Goal: Navigation & Orientation: Find specific page/section

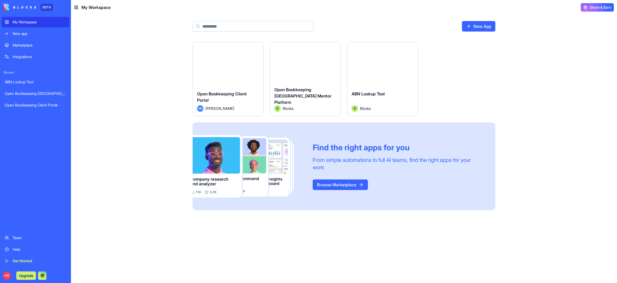
click at [36, 106] on div "Open Bookkeeping Client Portal" at bounding box center [36, 105] width 62 height 5
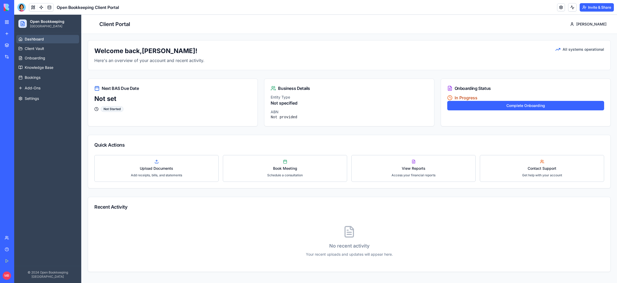
click at [342, 135] on div "Quick Actions Upload Documents Add receipts, bills, and statements Book Meeting…" at bounding box center [349, 162] width 523 height 54
drag, startPoint x: 349, startPoint y: 134, endPoint x: 303, endPoint y: 154, distance: 50.4
click at [349, 134] on div "Welcome back, [PERSON_NAME] ! Here's an overview of your account and recent act…" at bounding box center [349, 156] width 523 height 232
click at [408, 144] on div "Quick Actions" at bounding box center [349, 144] width 510 height 7
click at [415, 130] on div "Welcome back, [PERSON_NAME] ! Here's an overview of your account and recent act…" at bounding box center [349, 156] width 523 height 232
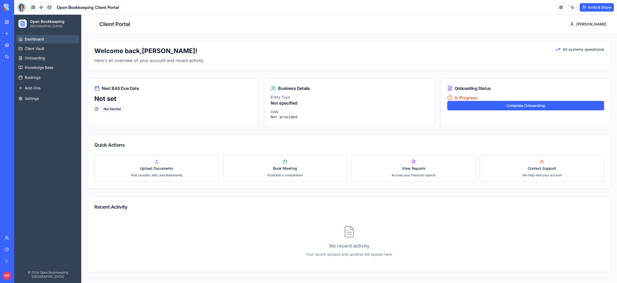
click at [288, 134] on div "Welcome back, [PERSON_NAME] ! Here's an overview of your account and recent act…" at bounding box center [349, 156] width 523 height 232
drag, startPoint x: 225, startPoint y: 130, endPoint x: 241, endPoint y: 131, distance: 16.3
click at [227, 130] on div "Welcome back, [PERSON_NAME] ! Here's an overview of your account and recent act…" at bounding box center [349, 156] width 523 height 232
drag, startPoint x: 283, startPoint y: 133, endPoint x: 328, endPoint y: 132, distance: 44.7
click at [285, 132] on div "Welcome back, [PERSON_NAME] ! Here's an overview of your account and recent act…" at bounding box center [349, 156] width 523 height 232
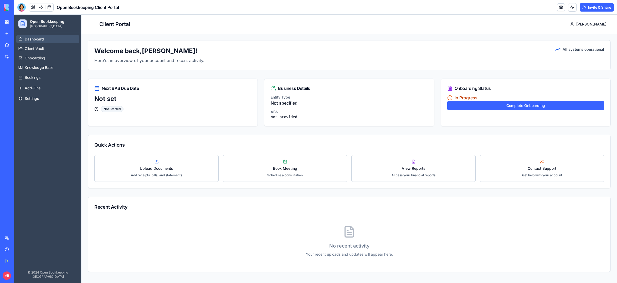
drag, startPoint x: 357, startPoint y: 133, endPoint x: 461, endPoint y: 137, distance: 105.0
click at [361, 131] on div "Welcome back, [PERSON_NAME] ! Here's an overview of your account and recent act…" at bounding box center [349, 156] width 523 height 232
click at [460, 138] on div "Quick Actions" at bounding box center [349, 145] width 523 height 20
click at [352, 133] on div "Welcome back, [PERSON_NAME] ! Here's an overview of your account and recent act…" at bounding box center [349, 156] width 523 height 232
drag, startPoint x: 350, startPoint y: 134, endPoint x: 348, endPoint y: 130, distance: 4.2
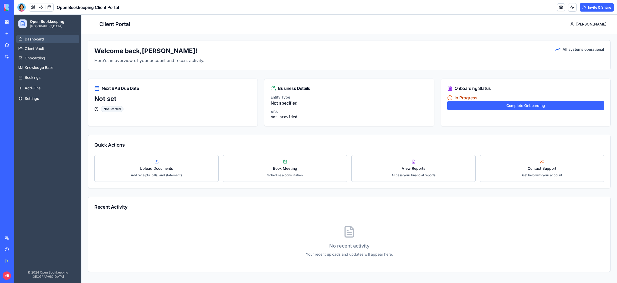
click at [349, 133] on div "Welcome back, [PERSON_NAME] ! Here's an overview of your account and recent act…" at bounding box center [349, 156] width 523 height 232
click at [348, 130] on div "Welcome back, [PERSON_NAME] ! Here's an overview of your account and recent act…" at bounding box center [349, 156] width 523 height 232
drag, startPoint x: 352, startPoint y: 132, endPoint x: 355, endPoint y: 131, distance: 3.5
click at [352, 132] on div "Welcome back, [PERSON_NAME] ! Here's an overview of your account and recent act…" at bounding box center [349, 156] width 523 height 232
drag, startPoint x: 354, startPoint y: 131, endPoint x: 352, endPoint y: 131, distance: 3.0
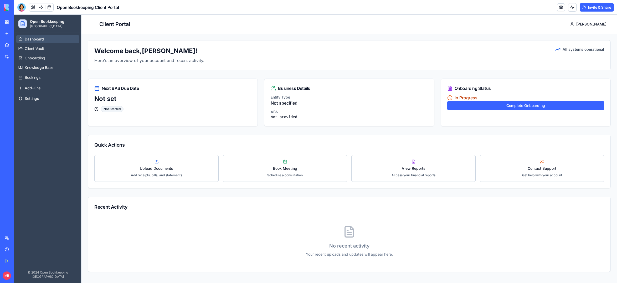
click at [354, 131] on div "Welcome back, [PERSON_NAME] ! Here's an overview of your account and recent act…" at bounding box center [349, 156] width 523 height 232
click at [352, 131] on div "Welcome back, [PERSON_NAME] ! Here's an overview of your account and recent act…" at bounding box center [349, 156] width 523 height 232
click at [33, 47] on span "Client Vault" at bounding box center [34, 48] width 19 height 5
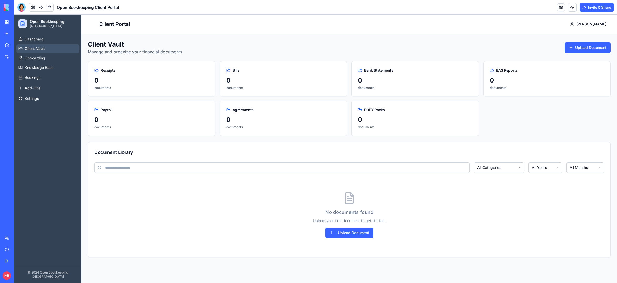
drag, startPoint x: 226, startPoint y: 42, endPoint x: 225, endPoint y: 53, distance: 10.8
click at [227, 43] on div "Client Vault Manage and organize your financial documents Upload Document" at bounding box center [349, 47] width 523 height 15
drag, startPoint x: 219, startPoint y: 53, endPoint x: 216, endPoint y: 53, distance: 3.4
click at [219, 53] on div "Client Vault Manage and organize your financial documents Upload Document" at bounding box center [349, 47] width 523 height 15
drag, startPoint x: 216, startPoint y: 53, endPoint x: 221, endPoint y: 52, distance: 4.8
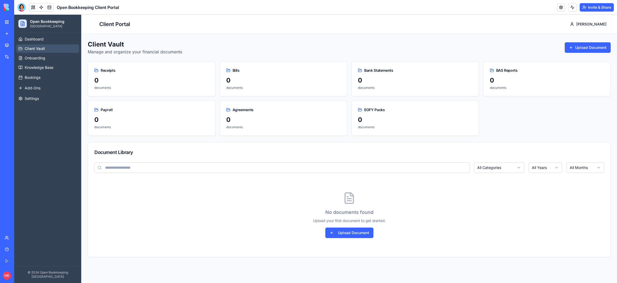
click at [220, 52] on div "Client Vault Manage and organize your financial documents Upload Document" at bounding box center [349, 47] width 523 height 15
click at [221, 52] on div "Client Vault Manage and organize your financial documents Upload Document" at bounding box center [349, 47] width 523 height 15
click at [352, 51] on div "Client Vault Manage and organize your financial documents Upload Document" at bounding box center [349, 47] width 523 height 15
click at [355, 52] on div "Client Vault Manage and organize your financial documents Upload Document" at bounding box center [349, 47] width 523 height 15
click at [358, 53] on div "Client Vault Manage and organize your financial documents Upload Document" at bounding box center [349, 47] width 523 height 15
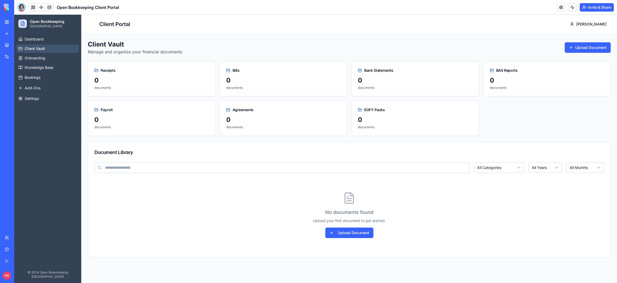
drag, startPoint x: 359, startPoint y: 53, endPoint x: 353, endPoint y: 52, distance: 6.6
click at [358, 52] on div "Client Vault Manage and organize your financial documents Upload Document" at bounding box center [349, 47] width 523 height 15
click at [352, 52] on div "Client Vault Manage and organize your financial documents Upload Document" at bounding box center [349, 47] width 523 height 15
click at [345, 52] on div "Client Vault Manage and organize your financial documents Upload Document" at bounding box center [349, 47] width 523 height 15
drag, startPoint x: 347, startPoint y: 53, endPoint x: 348, endPoint y: 50, distance: 2.7
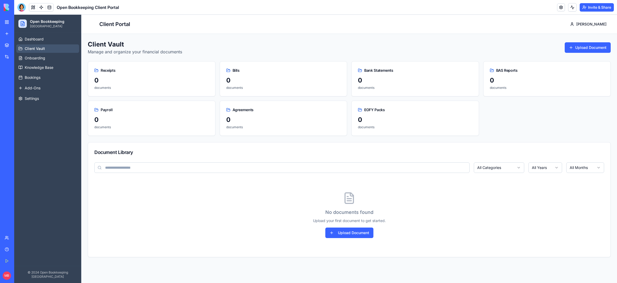
click at [348, 52] on div "Client Vault Manage and organize your financial documents Upload Document" at bounding box center [349, 47] width 523 height 15
drag, startPoint x: 348, startPoint y: 50, endPoint x: 351, endPoint y: 53, distance: 3.9
click at [348, 50] on div "Client Vault Manage and organize your financial documents Upload Document" at bounding box center [349, 47] width 523 height 15
drag, startPoint x: 351, startPoint y: 53, endPoint x: 339, endPoint y: 53, distance: 12.4
click at [347, 53] on div "Client Vault Manage and organize your financial documents Upload Document" at bounding box center [349, 47] width 523 height 15
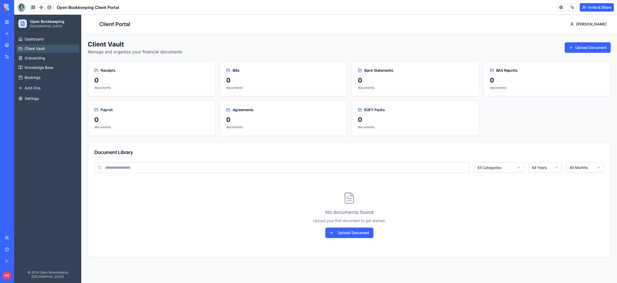
drag, startPoint x: 339, startPoint y: 53, endPoint x: 356, endPoint y: 52, distance: 17.1
click at [341, 52] on div "Client Vault Manage and organize your financial documents Upload Document" at bounding box center [349, 47] width 523 height 15
click at [356, 52] on div "Client Vault Manage and organize your financial documents Upload Document" at bounding box center [349, 47] width 523 height 15
click at [350, 52] on div "Client Vault Manage and organize your financial documents Upload Document" at bounding box center [349, 47] width 523 height 15
click at [349, 54] on div "Client Vault Manage and organize your financial documents Upload Document" at bounding box center [349, 47] width 523 height 15
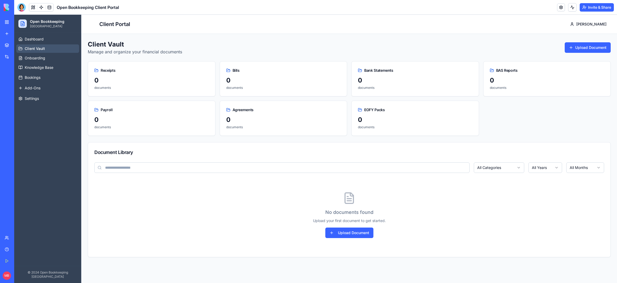
drag, startPoint x: 349, startPoint y: 53, endPoint x: 354, endPoint y: 53, distance: 5.0
click at [350, 53] on div "Client Vault Manage and organize your financial documents Upload Document" at bounding box center [349, 47] width 523 height 15
drag, startPoint x: 355, startPoint y: 53, endPoint x: 344, endPoint y: 52, distance: 10.5
click at [353, 53] on div "Client Vault Manage and organize your financial documents Upload Document" at bounding box center [349, 47] width 523 height 15
drag, startPoint x: 344, startPoint y: 52, endPoint x: 349, endPoint y: 52, distance: 4.7
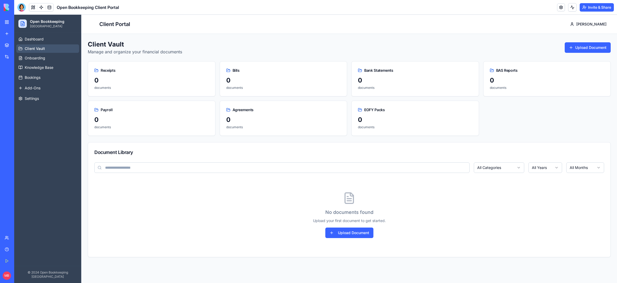
click at [346, 52] on div "Client Vault Manage and organize your financial documents Upload Document" at bounding box center [349, 47] width 523 height 15
click at [349, 52] on div "Client Vault Manage and organize your financial documents Upload Document" at bounding box center [349, 47] width 523 height 15
click at [349, 50] on div "Client Vault Manage and organize your financial documents Upload Document" at bounding box center [349, 47] width 523 height 15
click at [348, 51] on div "Client Vault Manage and organize your financial documents Upload Document" at bounding box center [349, 47] width 523 height 15
click at [353, 51] on div "Client Vault Manage and organize your financial documents Upload Document" at bounding box center [349, 47] width 523 height 15
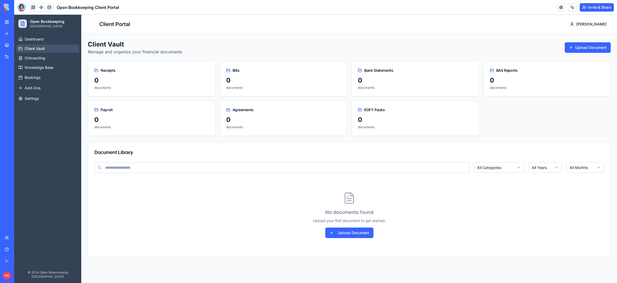
click at [347, 51] on div "Client Vault Manage and organize your financial documents Upload Document" at bounding box center [349, 47] width 523 height 15
drag, startPoint x: 348, startPoint y: 49, endPoint x: 355, endPoint y: 50, distance: 6.9
click at [352, 50] on div "Client Vault Manage and organize your financial documents Upload Document" at bounding box center [349, 47] width 523 height 15
click at [355, 52] on div "Client Vault Manage and organize your financial documents Upload Document" at bounding box center [349, 47] width 523 height 15
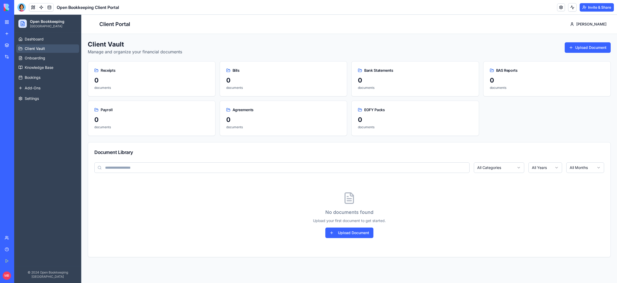
click at [347, 53] on div "Client Vault Manage and organize your financial documents Upload Document" at bounding box center [349, 47] width 523 height 15
drag, startPoint x: 364, startPoint y: 57, endPoint x: 355, endPoint y: 58, distance: 9.3
click at [364, 57] on div "Client Vault Manage and organize your financial documents Upload Document Recei…" at bounding box center [349, 148] width 523 height 217
click at [336, 57] on div "Client Vault Manage and organize your financial documents Upload Document Recei…" at bounding box center [349, 148] width 523 height 217
drag, startPoint x: 355, startPoint y: 47, endPoint x: 355, endPoint y: 50, distance: 3.2
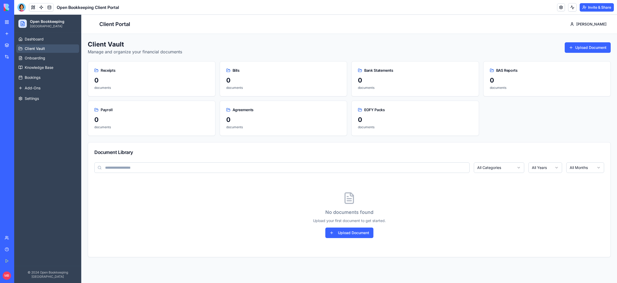
click at [355, 47] on div "Client Vault Manage and organize your financial documents Upload Document" at bounding box center [349, 47] width 523 height 15
click at [355, 52] on div "Client Vault Manage and organize your financial documents Upload Document" at bounding box center [349, 47] width 523 height 15
drag, startPoint x: 351, startPoint y: 50, endPoint x: 505, endPoint y: 32, distance: 155.4
click at [351, 50] on div "Client Vault Manage and organize your financial documents Upload Document" at bounding box center [349, 47] width 523 height 15
click at [585, 47] on button "Upload Document" at bounding box center [588, 47] width 46 height 11
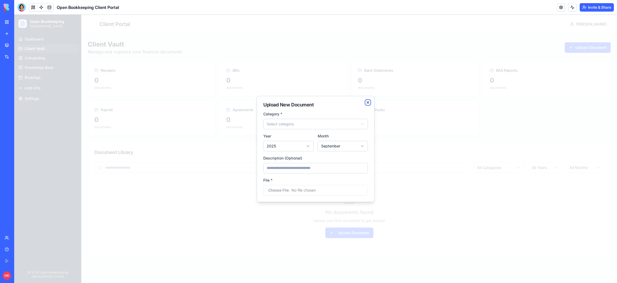
click at [367, 101] on icon "button" at bounding box center [368, 102] width 4 height 4
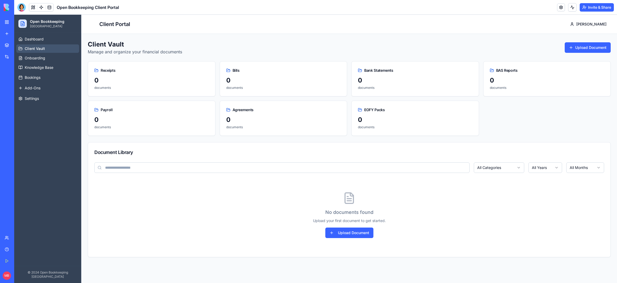
drag, startPoint x: 353, startPoint y: 50, endPoint x: 344, endPoint y: 39, distance: 14.4
click at [352, 50] on div "Client Vault Manage and organize your financial documents Upload Document" at bounding box center [349, 47] width 523 height 15
drag, startPoint x: 345, startPoint y: 39, endPoint x: 345, endPoint y: 42, distance: 3.5
click at [345, 39] on div "Client Vault Manage and organize your financial documents Upload Document Recei…" at bounding box center [350, 149] width 536 height 230
click at [347, 54] on div "Client Vault Manage and organize your financial documents Upload Document" at bounding box center [349, 47] width 523 height 15
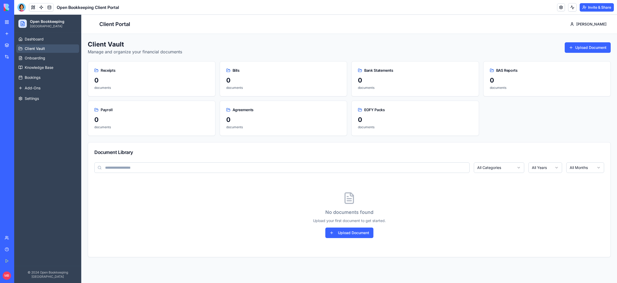
click at [347, 47] on div "Client Vault Manage and organize your financial documents Upload Document" at bounding box center [349, 47] width 523 height 15
click at [42, 75] on button "Bookings" at bounding box center [47, 77] width 63 height 9
click at [38, 69] on span "Knowledge Base" at bounding box center [39, 67] width 29 height 5
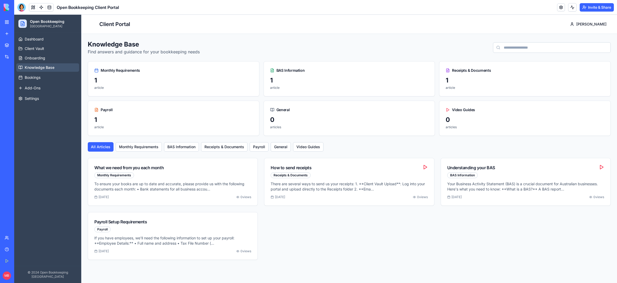
drag, startPoint x: 476, startPoint y: 234, endPoint x: 424, endPoint y: 223, distance: 53.3
click at [474, 233] on div "What we need from you each month Monthly Requirements To ensure your books are …" at bounding box center [349, 209] width 523 height 102
drag, startPoint x: 342, startPoint y: 214, endPoint x: 311, endPoint y: 209, distance: 31.5
click at [342, 214] on div "What we need from you each month Monthly Requirements To ensure your books are …" at bounding box center [349, 209] width 523 height 102
click at [382, 237] on div "What we need from you each month Monthly Requirements To ensure your books are …" at bounding box center [349, 209] width 523 height 102
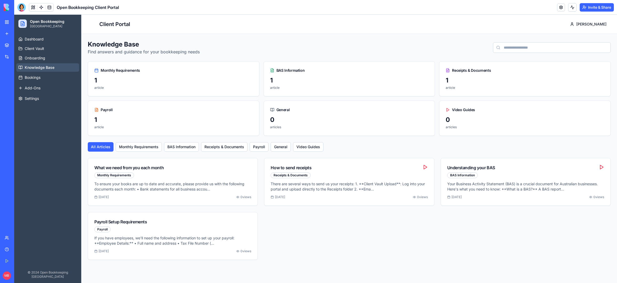
drag, startPoint x: 430, startPoint y: 241, endPoint x: 328, endPoint y: 248, distance: 102.5
click at [430, 241] on div "What we need from you each month Monthly Requirements To ensure your books are …" at bounding box center [349, 209] width 523 height 102
drag, startPoint x: 326, startPoint y: 248, endPoint x: 294, endPoint y: 249, distance: 32.1
click at [317, 247] on div "What we need from you each month Monthly Requirements To ensure your books are …" at bounding box center [349, 209] width 523 height 102
click at [317, 248] on div "What we need from you each month Monthly Requirements To ensure your books are …" at bounding box center [349, 209] width 523 height 102
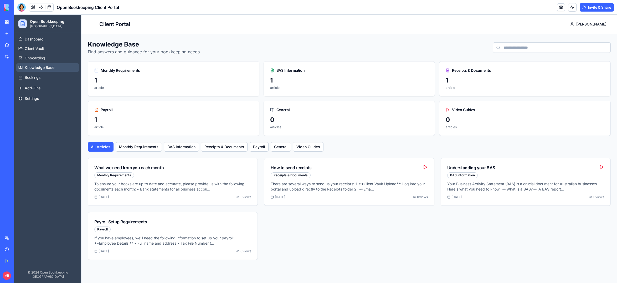
drag, startPoint x: 354, startPoint y: 247, endPoint x: 389, endPoint y: 247, distance: 35.0
click at [358, 246] on div "What we need from you each month Monthly Requirements To ensure your books are …" at bounding box center [349, 209] width 523 height 102
drag, startPoint x: 390, startPoint y: 247, endPoint x: 359, endPoint y: 248, distance: 31.3
click at [388, 247] on div "What we need from you each month Monthly Requirements To ensure your books are …" at bounding box center [349, 209] width 523 height 102
click at [35, 60] on span "Onboarding" at bounding box center [35, 57] width 21 height 5
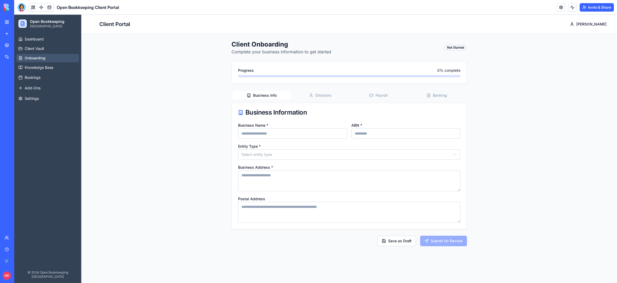
click at [212, 131] on div "Client Onboarding Complete your business information to get started Not Started…" at bounding box center [350, 143] width 536 height 219
click at [190, 137] on div "Client Onboarding Complete your business information to get started Not Started…" at bounding box center [350, 143] width 536 height 219
click at [35, 47] on span "Client Vault" at bounding box center [34, 48] width 19 height 5
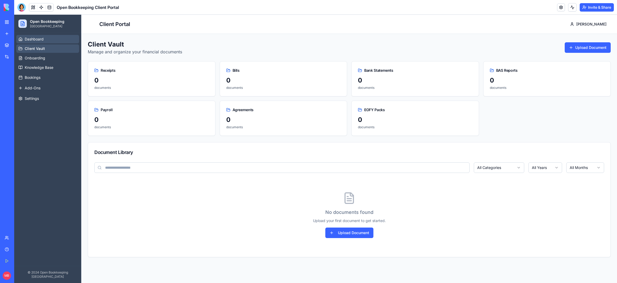
click at [36, 42] on link "Dashboard" at bounding box center [47, 39] width 63 height 8
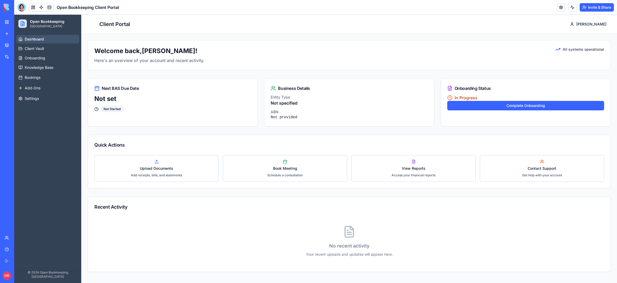
click at [361, 72] on div "Welcome back, [PERSON_NAME] ! Here's an overview of your account and recent act…" at bounding box center [349, 156] width 523 height 232
click at [357, 69] on div "Welcome back, [PERSON_NAME] ! Here's an overview of your account and recent act…" at bounding box center [349, 55] width 523 height 30
click at [352, 79] on div "Business Details" at bounding box center [350, 87] width 170 height 16
drag, startPoint x: 335, startPoint y: 74, endPoint x: 341, endPoint y: 74, distance: 6.0
click at [335, 74] on div "Welcome back, [PERSON_NAME] ! Here's an overview of your account and recent act…" at bounding box center [349, 156] width 523 height 232
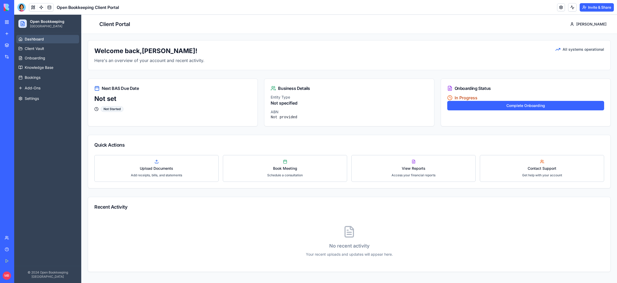
click at [364, 133] on div "Welcome back, [PERSON_NAME] ! Here's an overview of your account and recent act…" at bounding box center [349, 156] width 523 height 232
drag, startPoint x: 329, startPoint y: 130, endPoint x: 333, endPoint y: 130, distance: 3.7
click at [331, 130] on div "Welcome back, [PERSON_NAME] ! Here's an overview of your account and recent act…" at bounding box center [349, 156] width 523 height 232
click at [351, 132] on div "Welcome back, [PERSON_NAME] ! Here's an overview of your account and recent act…" at bounding box center [349, 156] width 523 height 232
drag, startPoint x: 378, startPoint y: 134, endPoint x: 375, endPoint y: 134, distance: 2.9
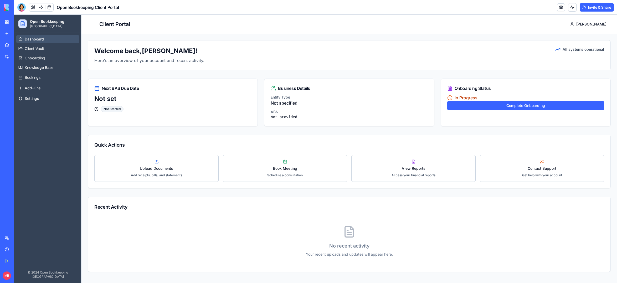
click at [377, 134] on div "Welcome back, [PERSON_NAME] ! Here's an overview of your account and recent act…" at bounding box center [349, 156] width 523 height 232
click at [345, 135] on div "Quick Actions Upload Documents Add receipts, bills, and statements Book Meeting…" at bounding box center [349, 162] width 523 height 54
click at [35, 95] on button "Settings" at bounding box center [47, 98] width 63 height 9
click at [32, 89] on span "Add-Ons" at bounding box center [33, 87] width 16 height 5
click at [33, 78] on span "Bookings" at bounding box center [33, 77] width 16 height 5
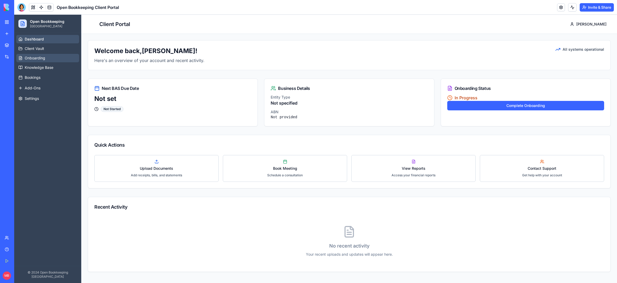
click at [32, 57] on span "Onboarding" at bounding box center [35, 57] width 21 height 5
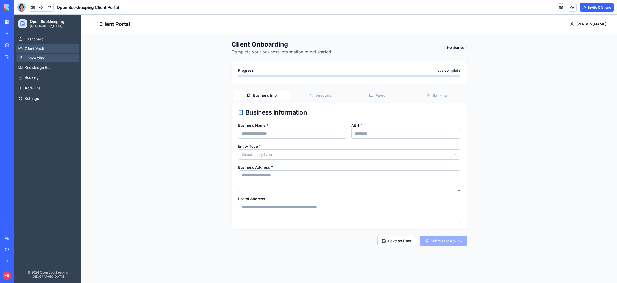
click at [42, 48] on span "Client Vault" at bounding box center [34, 48] width 19 height 5
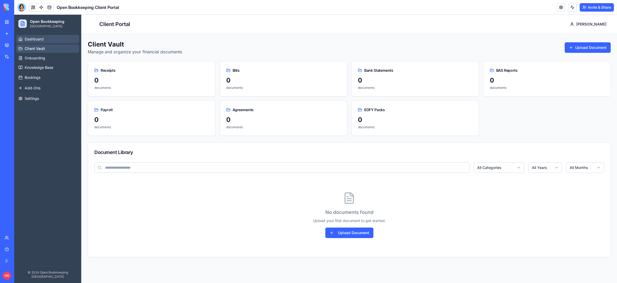
click at [38, 38] on span "Dashboard" at bounding box center [34, 39] width 19 height 5
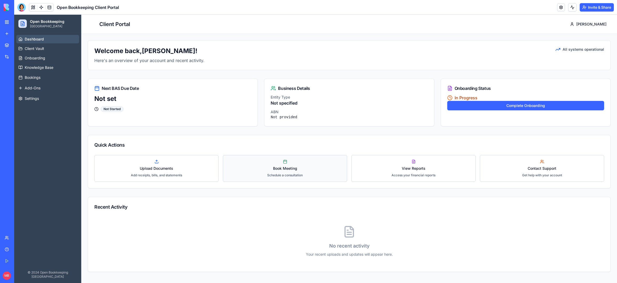
drag, startPoint x: 317, startPoint y: 155, endPoint x: 295, endPoint y: 166, distance: 24.5
click at [310, 157] on button "Book Meeting Schedule a consultation" at bounding box center [285, 168] width 124 height 27
click at [276, 168] on span "Book Meeting" at bounding box center [285, 168] width 24 height 5
click at [151, 175] on span "Add receipts, bills, and statements" at bounding box center [156, 175] width 51 height 4
click at [357, 132] on div "Welcome back, [PERSON_NAME] ! Here's an overview of your account and recent act…" at bounding box center [349, 156] width 523 height 232
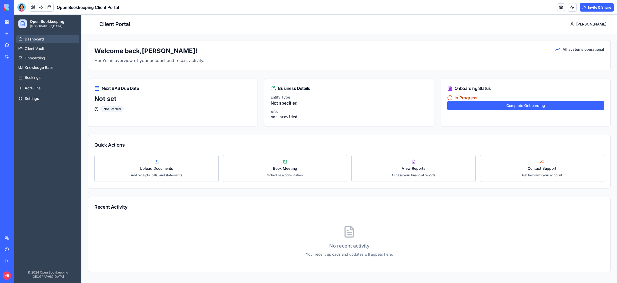
click at [348, 130] on div "Welcome back, [PERSON_NAME] ! Here's an overview of your account and recent act…" at bounding box center [349, 156] width 523 height 232
click at [19, 83] on div "ABN Lookup Tool" at bounding box center [12, 81] width 15 height 5
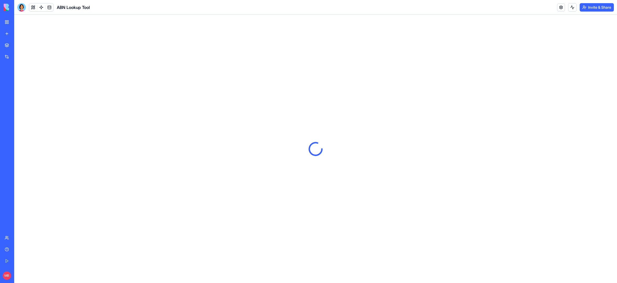
click at [19, 103] on div "Open Bookkeeping Client Portal" at bounding box center [12, 105] width 15 height 5
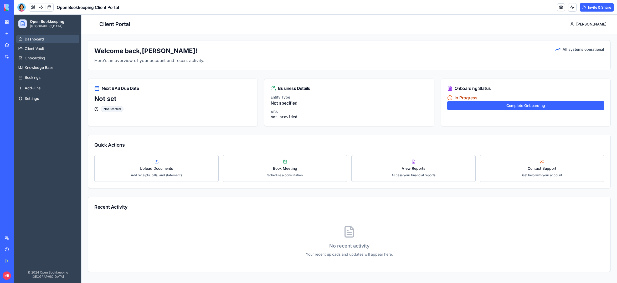
click at [438, 78] on div "Welcome back, [PERSON_NAME] ! Here's an overview of your account and recent act…" at bounding box center [349, 156] width 523 height 232
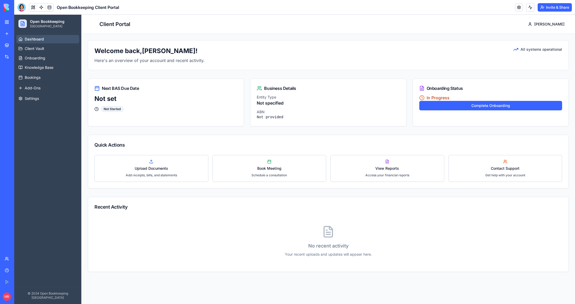
click at [448, 133] on div "Welcome back, [PERSON_NAME] ! Here's an overview of your account and recent act…" at bounding box center [328, 156] width 481 height 232
drag, startPoint x: 445, startPoint y: 131, endPoint x: 449, endPoint y: 132, distance: 3.8
click at [446, 131] on div "Welcome back, [PERSON_NAME] ! Here's an overview of your account and recent act…" at bounding box center [328, 156] width 481 height 232
click at [449, 132] on div "Welcome back, [PERSON_NAME] ! Here's an overview of your account and recent act…" at bounding box center [328, 156] width 481 height 232
click at [450, 132] on div "Welcome back, [PERSON_NAME] ! Here's an overview of your account and recent act…" at bounding box center [328, 156] width 481 height 232
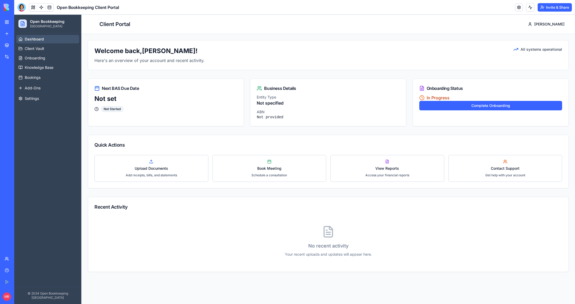
click at [446, 134] on div "Welcome back, [PERSON_NAME] ! Here's an overview of your account and recent act…" at bounding box center [328, 156] width 481 height 232
click at [457, 134] on div "Welcome back, [PERSON_NAME] ! Here's an overview of your account and recent act…" at bounding box center [328, 156] width 481 height 232
drag, startPoint x: 450, startPoint y: 134, endPoint x: 445, endPoint y: 133, distance: 5.0
click at [450, 134] on div "Welcome back, [PERSON_NAME] ! Here's an overview of your account and recent act…" at bounding box center [328, 156] width 481 height 232
drag, startPoint x: 347, startPoint y: 131, endPoint x: 324, endPoint y: 132, distance: 22.6
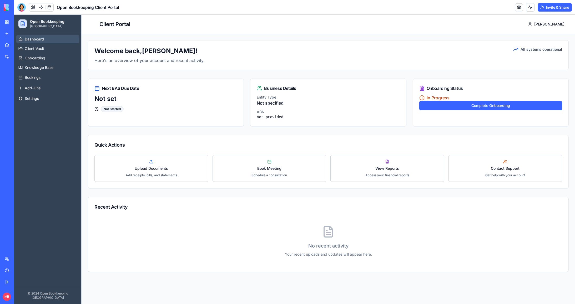
click at [346, 131] on div "Welcome back, [PERSON_NAME] ! Here's an overview of your account and recent act…" at bounding box center [328, 156] width 481 height 232
drag, startPoint x: 324, startPoint y: 132, endPoint x: 298, endPoint y: 133, distance: 26.0
click at [317, 132] on div "Welcome back, [PERSON_NAME] ! Here's an overview of your account and recent act…" at bounding box center [328, 156] width 481 height 232
drag, startPoint x: 296, startPoint y: 133, endPoint x: 265, endPoint y: 133, distance: 31.8
click at [294, 133] on div "Welcome back, [PERSON_NAME] ! Here's an overview of your account and recent act…" at bounding box center [328, 156] width 481 height 232
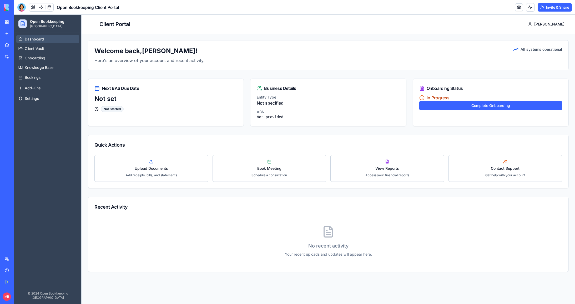
click at [264, 132] on div "Welcome back, [PERSON_NAME] ! Here's an overview of your account and recent act…" at bounding box center [328, 156] width 481 height 232
click at [411, 77] on div "Welcome back, [PERSON_NAME] ! Here's an overview of your account and recent act…" at bounding box center [328, 156] width 481 height 232
click at [406, 76] on div "Welcome back, [PERSON_NAME] ! Here's an overview of your account and recent act…" at bounding box center [328, 156] width 481 height 232
click at [332, 193] on div "Welcome back, [PERSON_NAME] ! Here's an overview of your account and recent act…" at bounding box center [328, 156] width 481 height 232
click at [328, 193] on div "Welcome back, [PERSON_NAME] ! Here's an overview of your account and recent act…" at bounding box center [328, 156] width 481 height 232
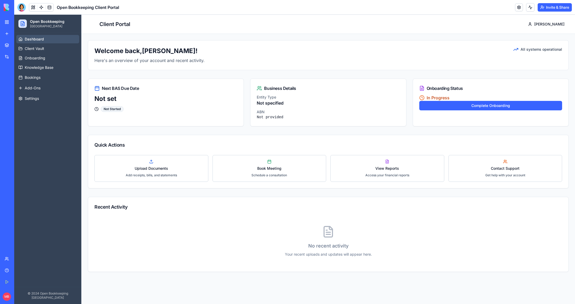
click at [331, 195] on div "Welcome back, [PERSON_NAME] ! Here's an overview of your account and recent act…" at bounding box center [328, 156] width 481 height 232
click at [325, 194] on div "Welcome back, [PERSON_NAME] ! Here's an overview of your account and recent act…" at bounding box center [328, 156] width 481 height 232
click at [327, 194] on div "Welcome back, [PERSON_NAME] ! Here's an overview of your account and recent act…" at bounding box center [328, 156] width 481 height 232
click at [328, 195] on div "Welcome back, [PERSON_NAME] ! Here's an overview of your account and recent act…" at bounding box center [328, 156] width 481 height 232
click at [328, 194] on div "Welcome back, [PERSON_NAME] ! Here's an overview of your account and recent act…" at bounding box center [328, 156] width 481 height 232
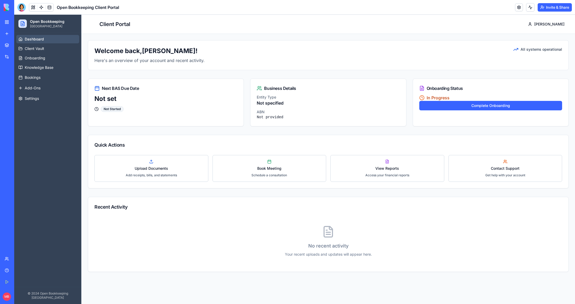
click at [331, 195] on div "Welcome back, [PERSON_NAME] ! Here's an overview of your account and recent act…" at bounding box center [328, 156] width 481 height 232
drag, startPoint x: 323, startPoint y: 196, endPoint x: 329, endPoint y: 194, distance: 6.7
click at [323, 196] on div "Welcome back, [PERSON_NAME] ! Here's an overview of your account and recent act…" at bounding box center [328, 156] width 481 height 232
click at [329, 195] on div "Welcome back, [PERSON_NAME] ! Here's an overview of your account and recent act…" at bounding box center [328, 156] width 481 height 232
drag, startPoint x: 331, startPoint y: 194, endPoint x: 327, endPoint y: 196, distance: 3.9
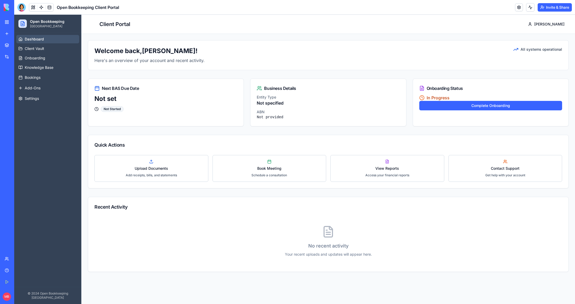
click at [329, 195] on div "Welcome back, [PERSON_NAME] ! Here's an overview of your account and recent act…" at bounding box center [328, 156] width 481 height 232
click at [327, 195] on div "Welcome back, [PERSON_NAME] ! Here's an overview of your account and recent act…" at bounding box center [328, 156] width 481 height 232
click at [323, 194] on div "Welcome back, [PERSON_NAME] ! Here's an overview of your account and recent act…" at bounding box center [328, 156] width 481 height 232
drag, startPoint x: 331, startPoint y: 194, endPoint x: 334, endPoint y: 195, distance: 2.9
click at [332, 194] on div "Welcome back, [PERSON_NAME] ! Here's an overview of your account and recent act…" at bounding box center [328, 156] width 481 height 232
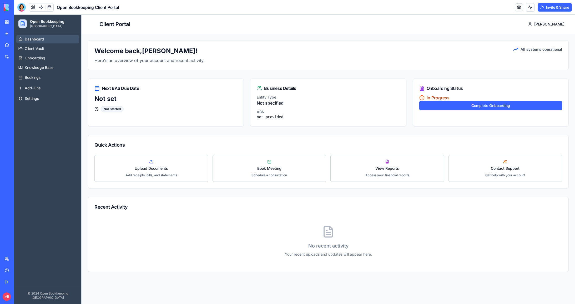
drag, startPoint x: 334, startPoint y: 195, endPoint x: 328, endPoint y: 194, distance: 5.8
click at [330, 194] on div "Welcome back, [PERSON_NAME] ! Here's an overview of your account and recent act…" at bounding box center [328, 156] width 481 height 232
click at [328, 194] on div "Welcome back, [PERSON_NAME] ! Here's an overview of your account and recent act…" at bounding box center [328, 156] width 481 height 232
click at [330, 195] on div "Welcome back, [PERSON_NAME] ! Here's an overview of your account and recent act…" at bounding box center [328, 156] width 481 height 232
drag, startPoint x: 330, startPoint y: 194, endPoint x: 333, endPoint y: 194, distance: 3.0
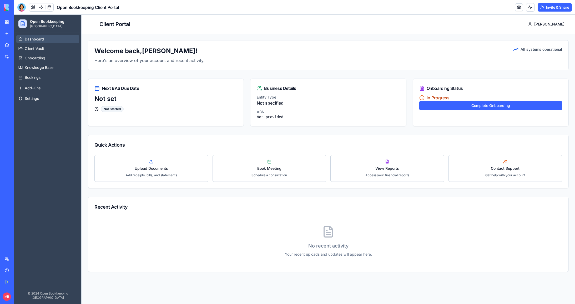
click at [331, 194] on div "Welcome back, [PERSON_NAME] ! Here's an overview of your account and recent act…" at bounding box center [328, 156] width 481 height 232
drag, startPoint x: 333, startPoint y: 194, endPoint x: 330, endPoint y: 195, distance: 3.4
click at [332, 194] on div "Welcome back, [PERSON_NAME] ! Here's an overview of your account and recent act…" at bounding box center [328, 156] width 481 height 232
click at [331, 195] on div "Welcome back, [PERSON_NAME] ! Here's an overview of your account and recent act…" at bounding box center [328, 156] width 481 height 232
click at [332, 196] on div "Welcome back, [PERSON_NAME] ! Here's an overview of your account and recent act…" at bounding box center [328, 156] width 481 height 232
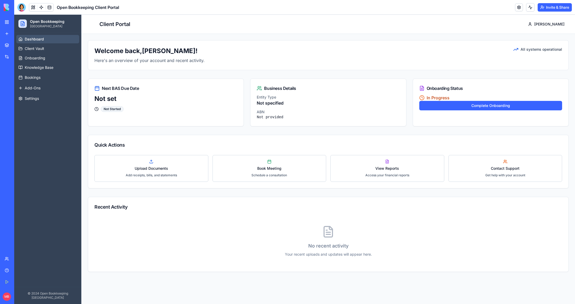
click at [330, 196] on div "Welcome back, [PERSON_NAME] ! Here's an overview of your account and recent act…" at bounding box center [328, 156] width 481 height 232
drag, startPoint x: 326, startPoint y: 195, endPoint x: 330, endPoint y: 195, distance: 4.5
click at [328, 195] on div "Welcome back, [PERSON_NAME] ! Here's an overview of your account and recent act…" at bounding box center [328, 156] width 481 height 232
click at [331, 195] on div "Welcome back, [PERSON_NAME] ! Here's an overview of your account and recent act…" at bounding box center [328, 156] width 481 height 232
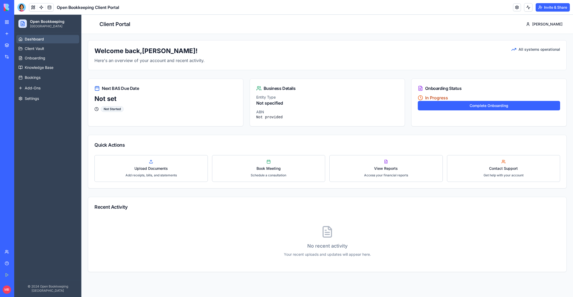
drag, startPoint x: 317, startPoint y: 137, endPoint x: 312, endPoint y: 122, distance: 15.5
click at [315, 131] on div "Welcome back, [PERSON_NAME] ! Here's an overview of your account and recent act…" at bounding box center [327, 156] width 479 height 232
